Goal: Task Accomplishment & Management: Manage account settings

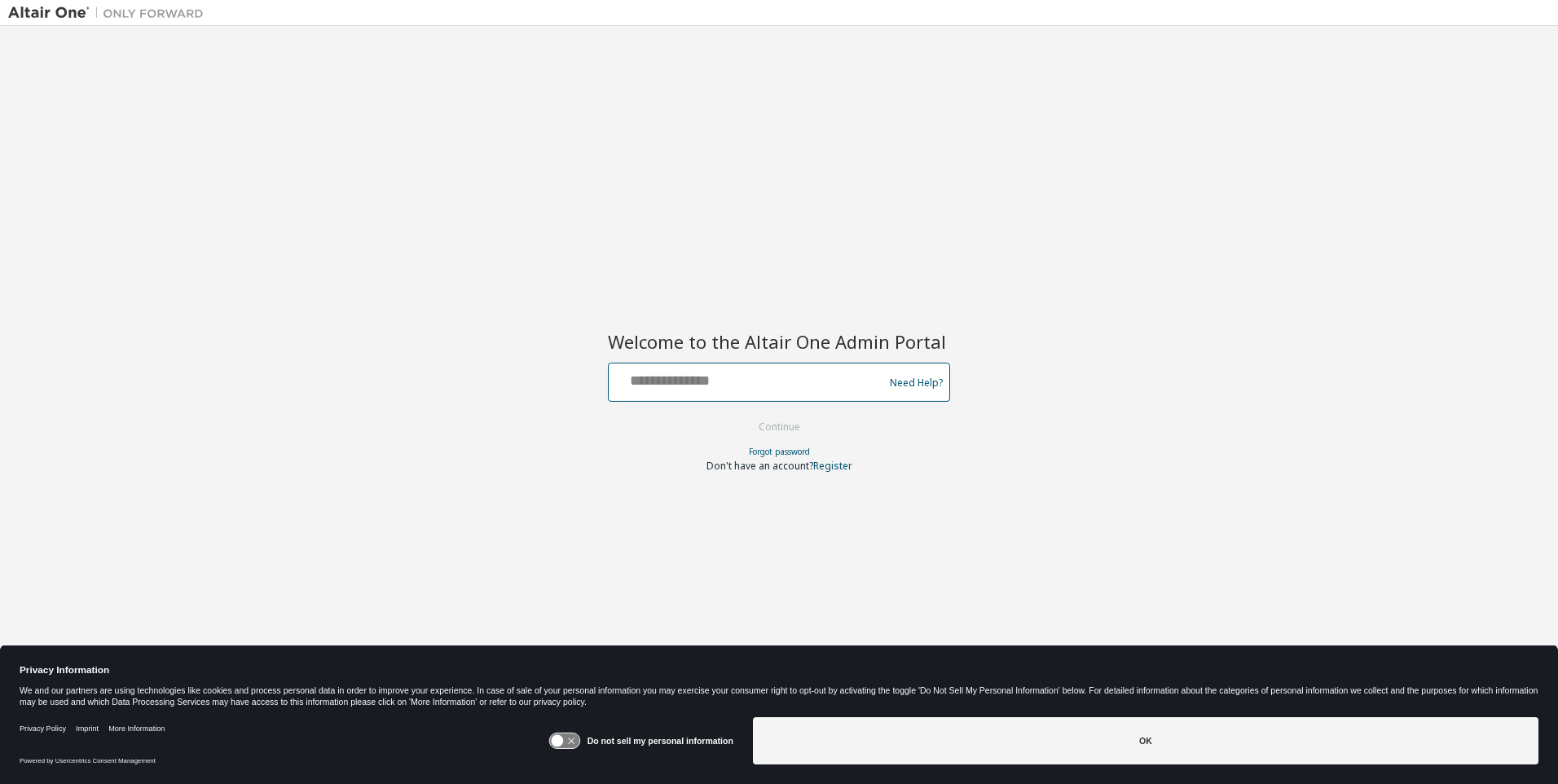
click at [749, 379] on input "text" at bounding box center [748, 379] width 267 height 24
type input "**********"
click at [779, 428] on button "Continue" at bounding box center [779, 426] width 76 height 25
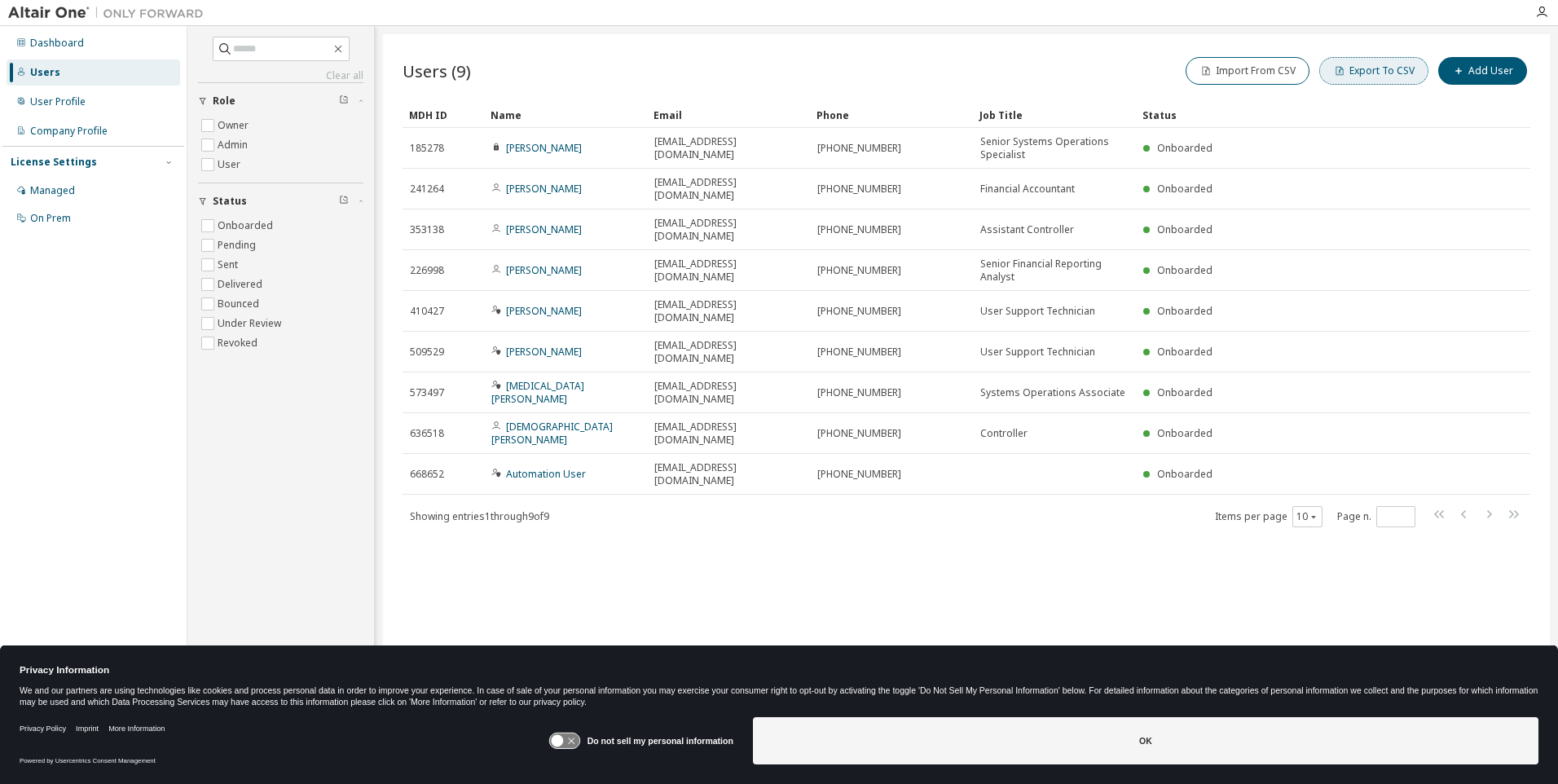
click at [1377, 71] on button "Export To CSV" at bounding box center [1374, 71] width 109 height 28
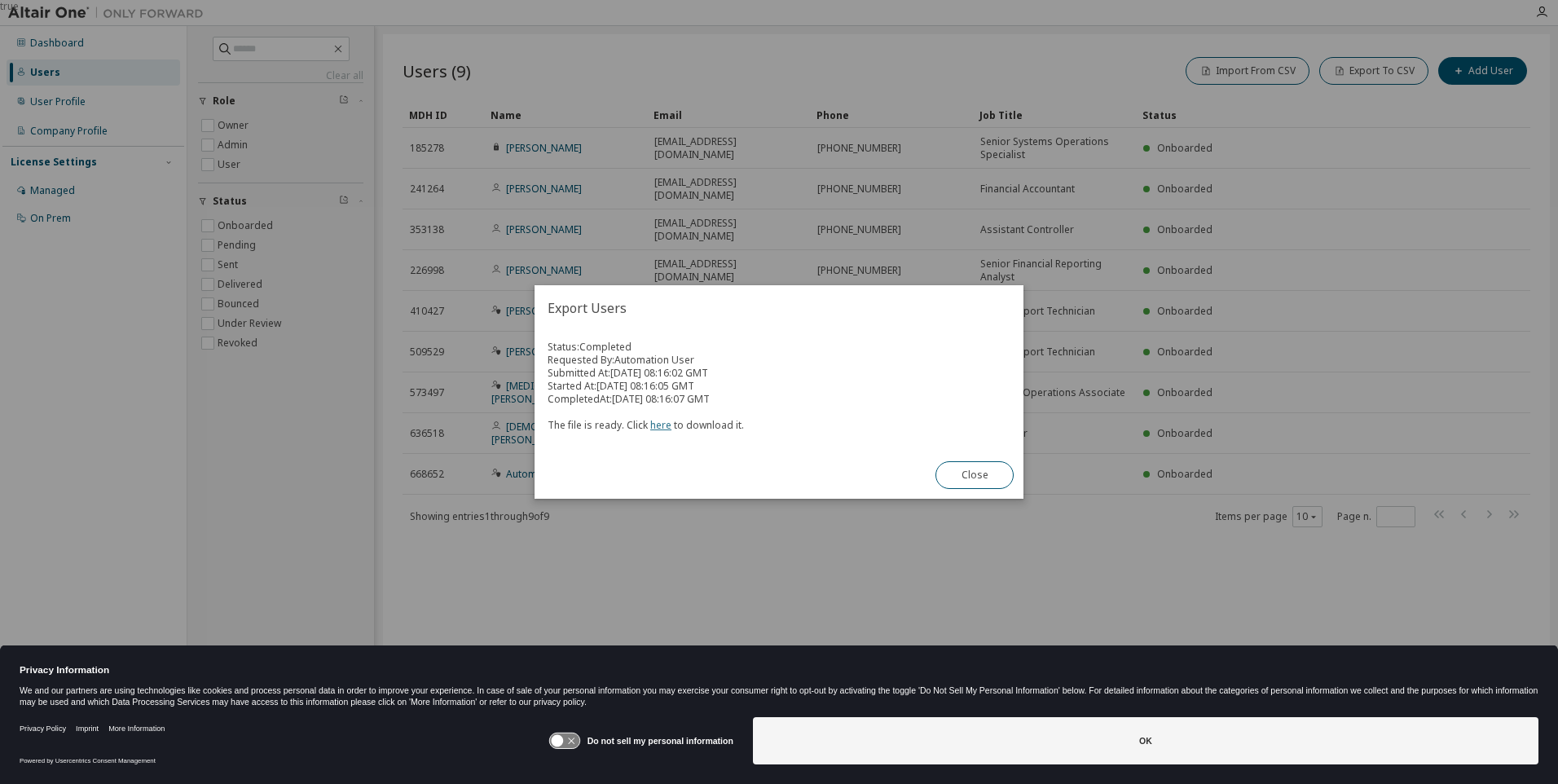
click at [657, 425] on link "here" at bounding box center [660, 425] width 21 height 14
click at [975, 475] on button "Close" at bounding box center [974, 475] width 78 height 28
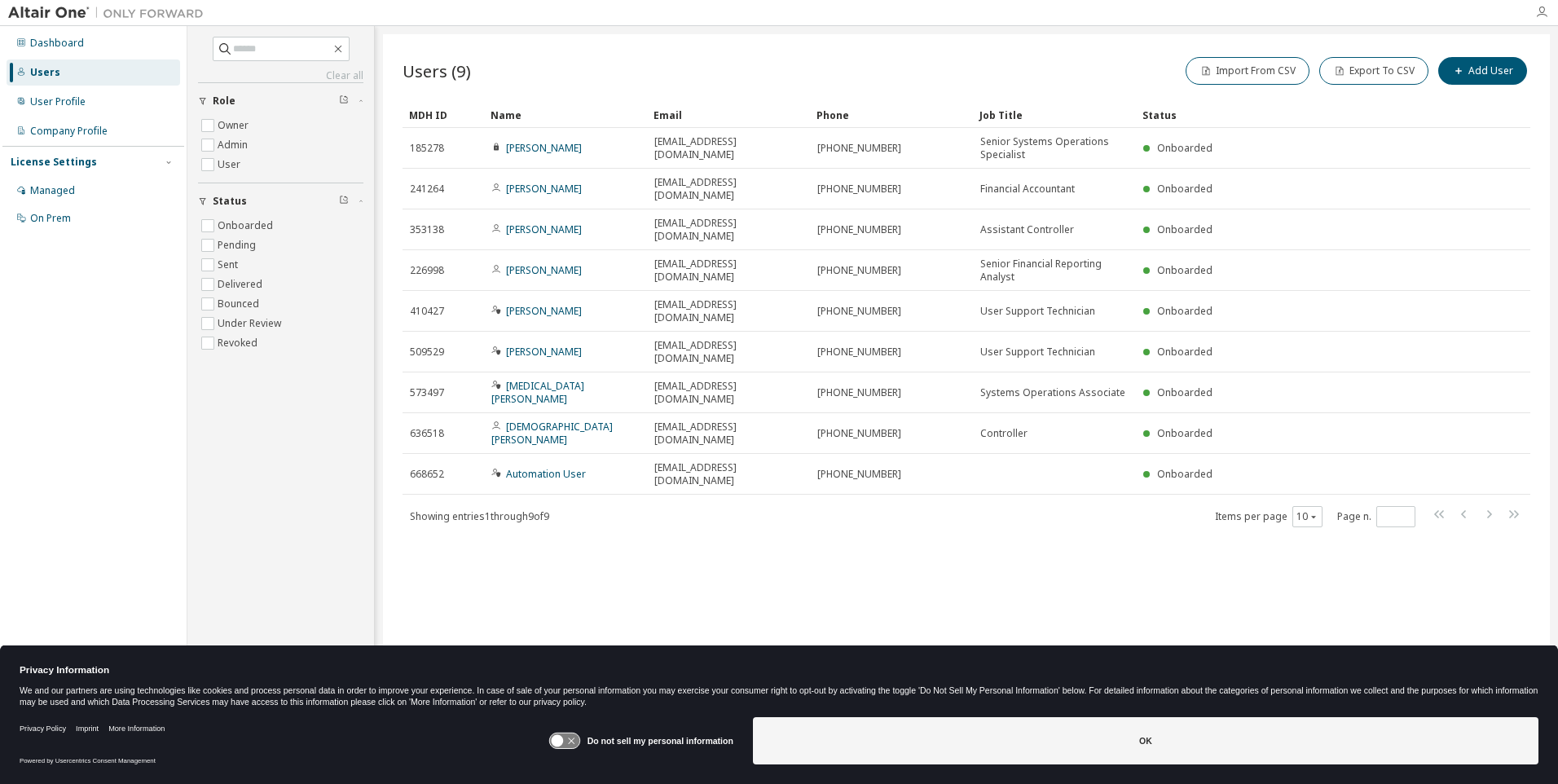
click at [1541, 12] on icon "button" at bounding box center [1541, 12] width 13 height 13
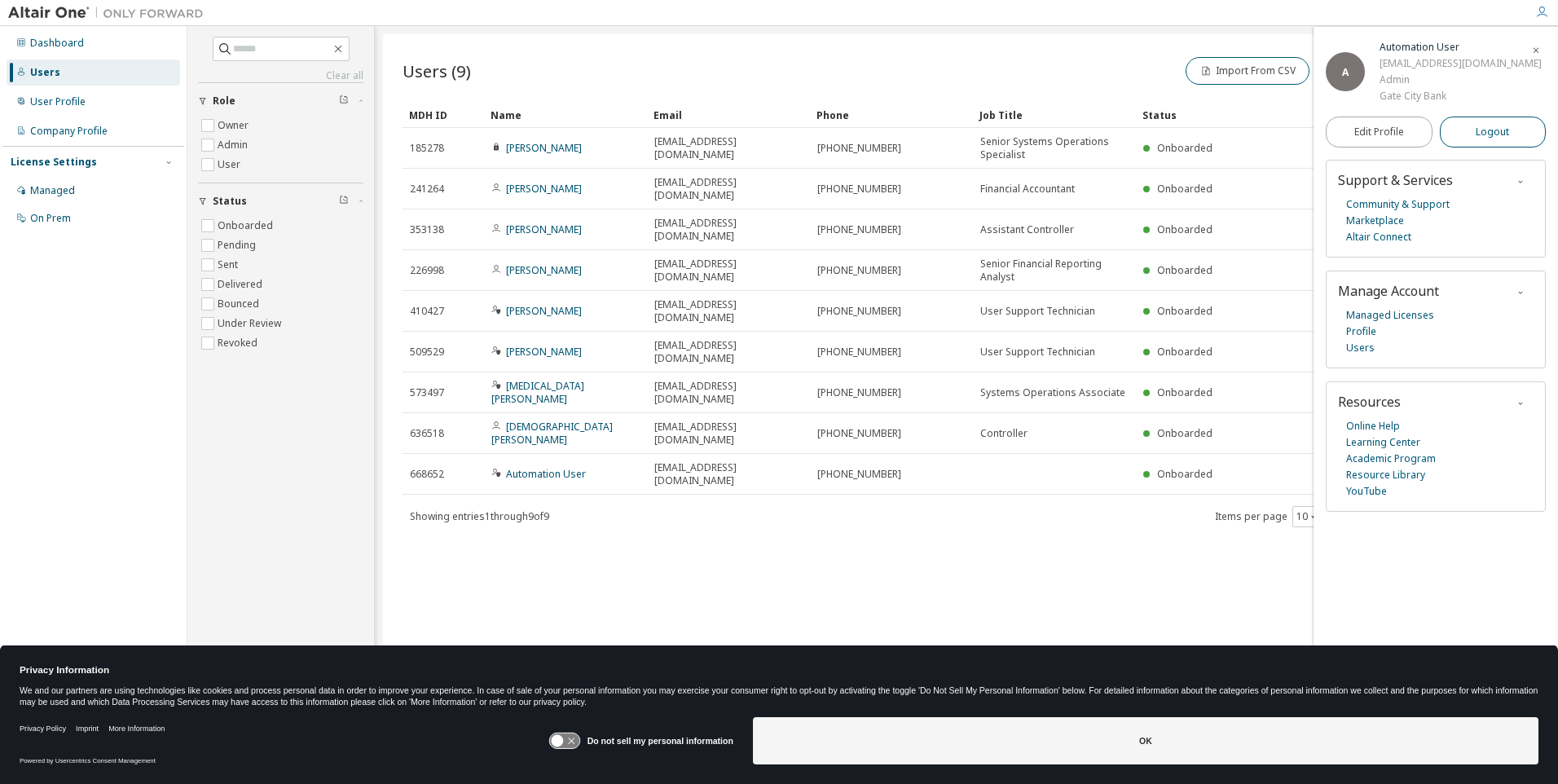
click at [1493, 140] on span "Logout" at bounding box center [1492, 132] width 33 height 17
